Goal: Information Seeking & Learning: Learn about a topic

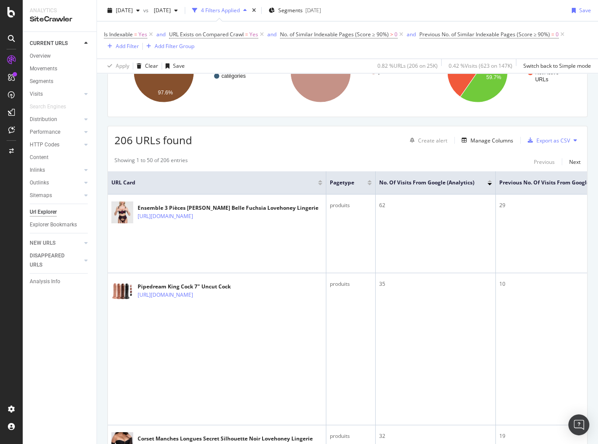
scroll to position [105, 0]
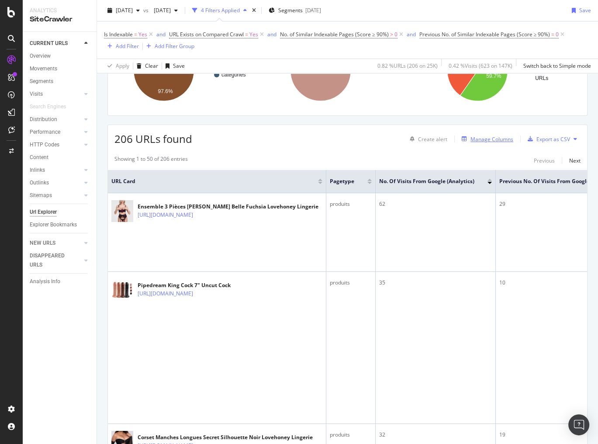
click at [489, 141] on div "Manage Columns" at bounding box center [491, 138] width 43 height 7
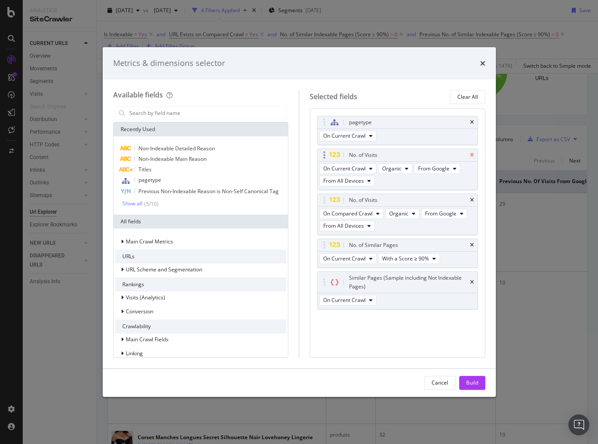
click at [471, 153] on icon "times" at bounding box center [472, 154] width 4 height 5
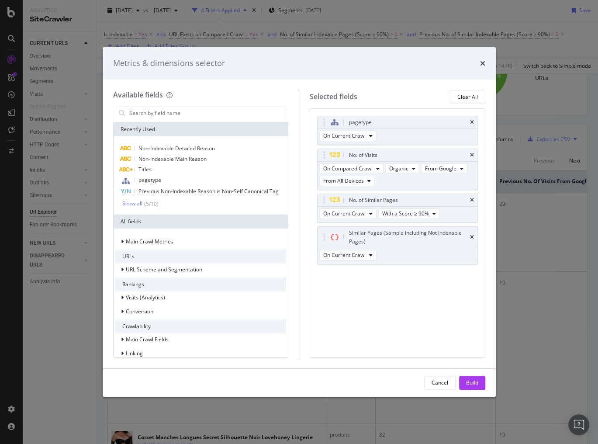
click at [471, 153] on icon "times" at bounding box center [472, 154] width 4 height 5
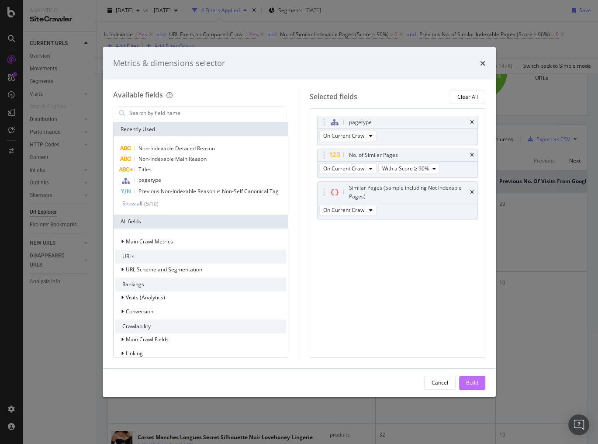
click at [463, 383] on button "Build" at bounding box center [472, 383] width 26 height 14
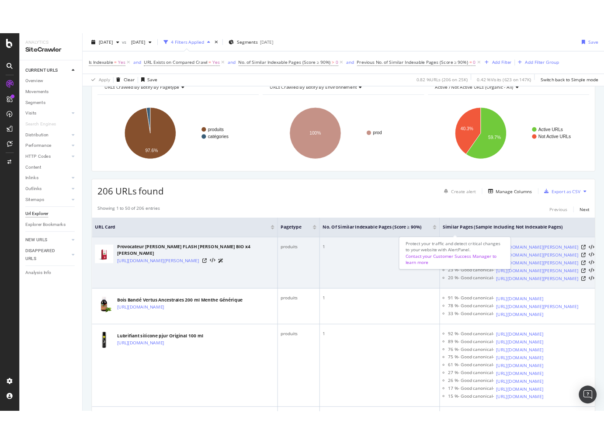
scroll to position [70, 0]
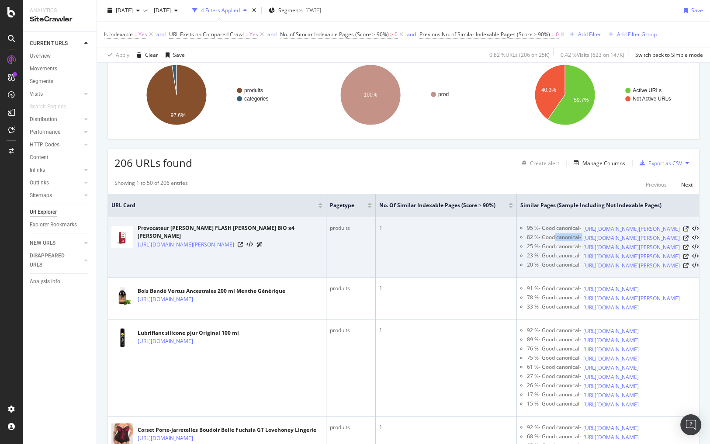
drag, startPoint x: 566, startPoint y: 244, endPoint x: 570, endPoint y: 245, distance: 4.4
click at [570, 242] on div "82 % - Good canonical - [URL][DOMAIN_NAME][PERSON_NAME]" at bounding box center [618, 237] width 183 height 9
click at [552, 242] on div "82 % - Good canonical -" at bounding box center [554, 237] width 54 height 9
drag, startPoint x: 569, startPoint y: 242, endPoint x: 634, endPoint y: 257, distance: 67.2
click at [597, 242] on div "82 % - Good canonical - [URL][DOMAIN_NAME][PERSON_NAME]" at bounding box center [618, 237] width 183 height 9
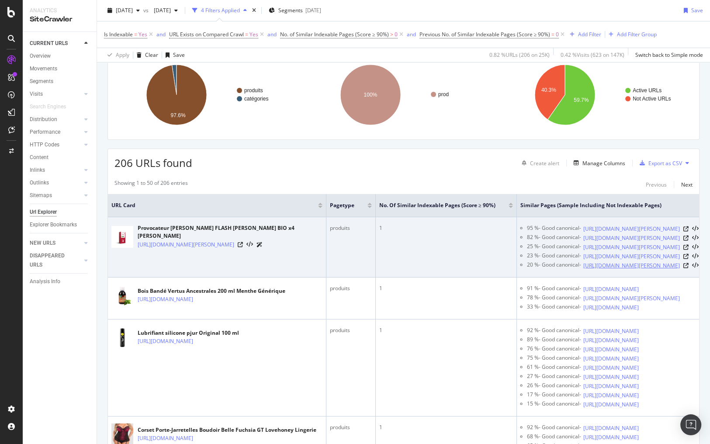
copy div "canonical - [URL][DOMAIN_NAME][PERSON_NAME]"
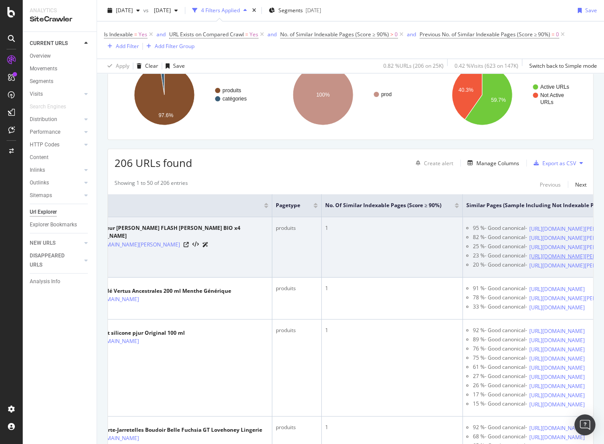
scroll to position [0, 63]
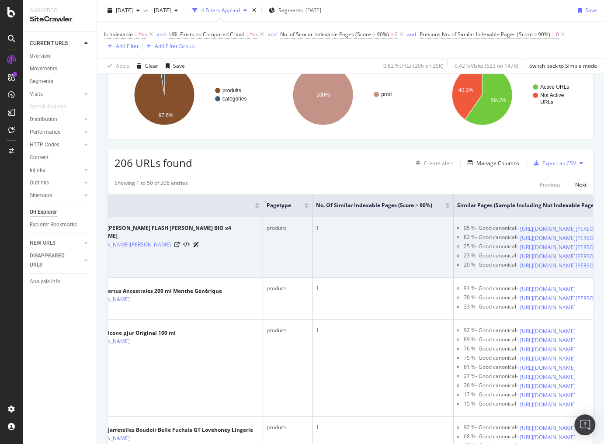
drag, startPoint x: 533, startPoint y: 290, endPoint x: 581, endPoint y: 287, distance: 47.7
click at [581, 261] on div "23 % - Good canonical - [URL][DOMAIN_NAME][PERSON_NAME]" at bounding box center [554, 256] width 183 height 9
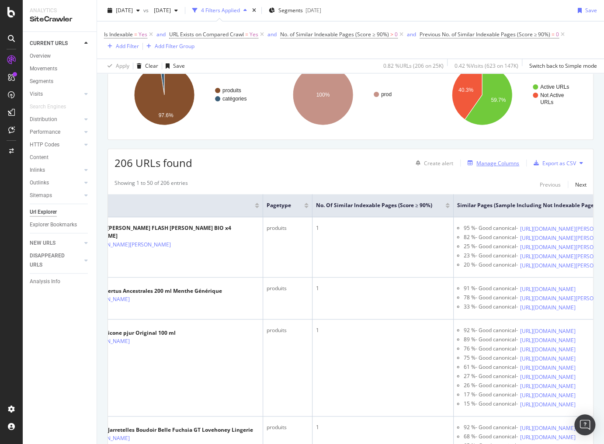
click at [506, 161] on div "Manage Columns" at bounding box center [497, 162] width 43 height 7
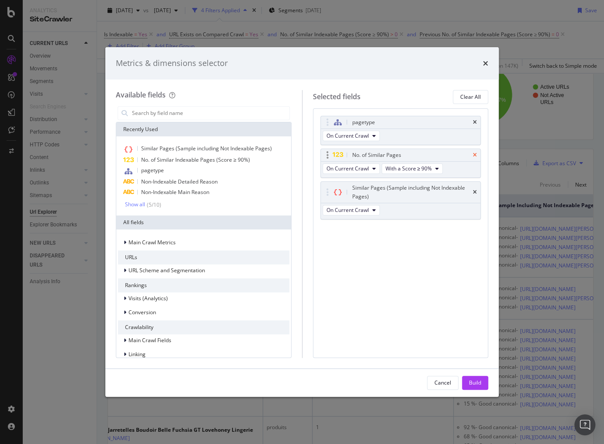
click at [474, 152] on icon "times" at bounding box center [475, 154] width 4 height 5
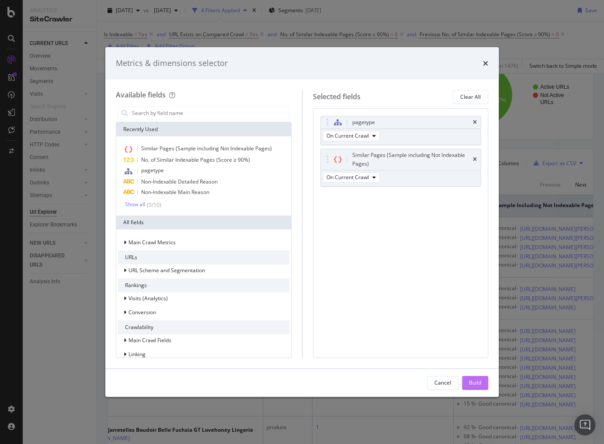
click at [482, 381] on button "Build" at bounding box center [475, 383] width 26 height 14
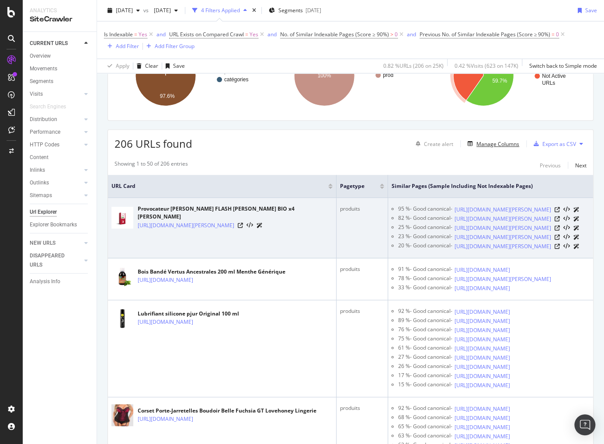
scroll to position [175, 0]
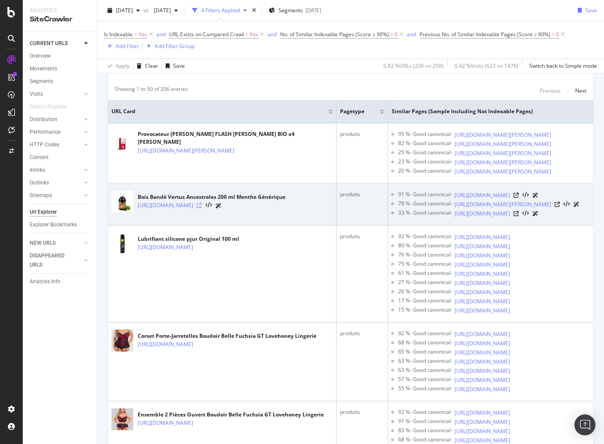
click at [202, 208] on icon at bounding box center [199, 205] width 5 height 5
click at [518, 198] on icon at bounding box center [515, 195] width 5 height 5
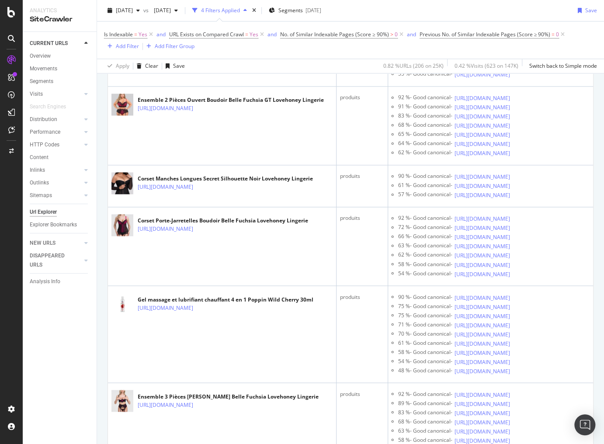
scroll to position [524, 0]
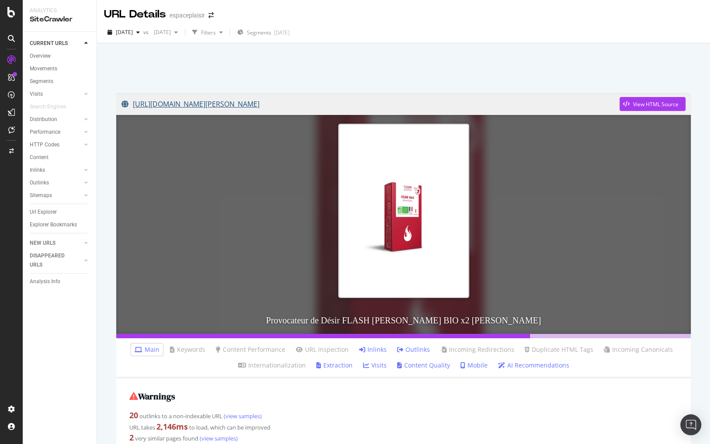
click at [328, 100] on link "[URL][DOMAIN_NAME][PERSON_NAME]" at bounding box center [370, 104] width 498 height 22
